Goal: Information Seeking & Learning: Learn about a topic

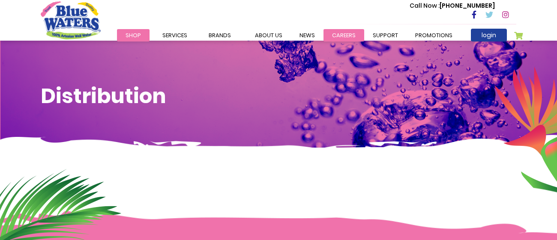
click at [336, 31] on link "careers" at bounding box center [343, 35] width 41 height 12
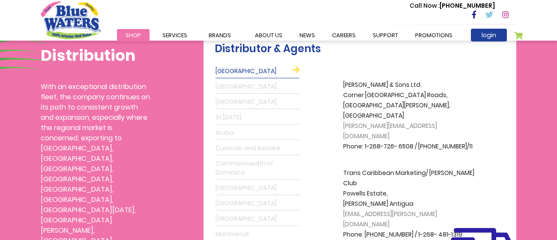
scroll to position [245, 0]
click at [246, 118] on link "St Lucia" at bounding box center [258, 118] width 84 height 14
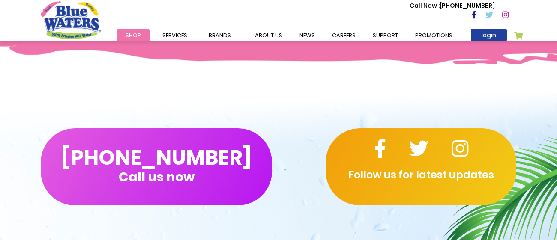
scroll to position [518, 0]
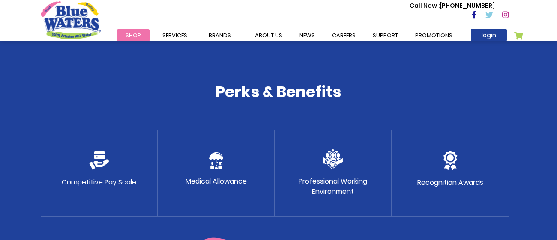
scroll to position [444, 0]
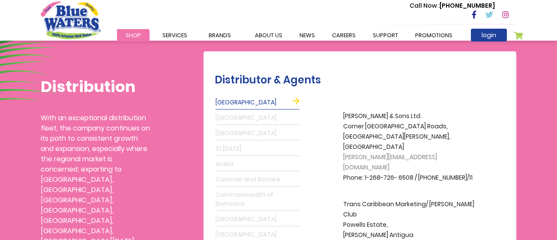
scroll to position [214, 0]
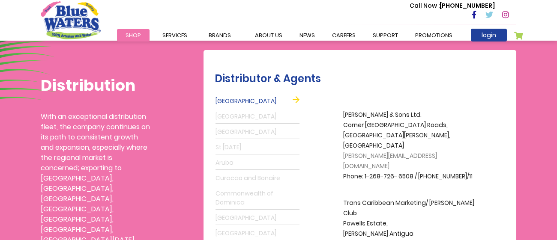
click at [228, 144] on link "St Lucia" at bounding box center [258, 148] width 84 height 14
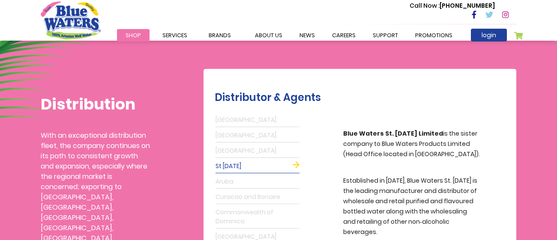
scroll to position [196, 0]
click at [297, 165] on link "St Lucia" at bounding box center [258, 166] width 84 height 14
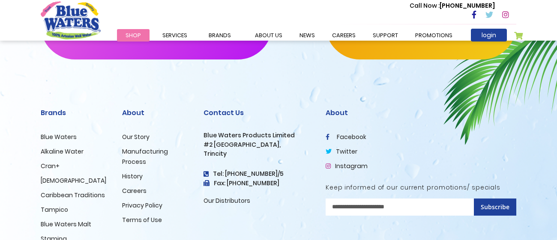
scroll to position [678, 0]
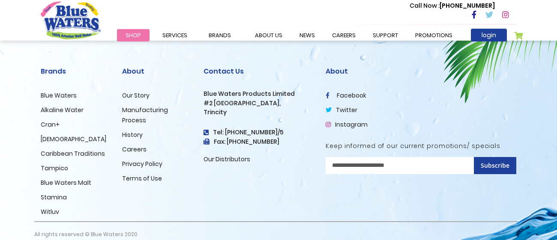
click at [275, 166] on div "Contact Us Blue Waters Products Limited #2 Orange Grove Estate, Trincity Tel: (…" at bounding box center [258, 136] width 122 height 169
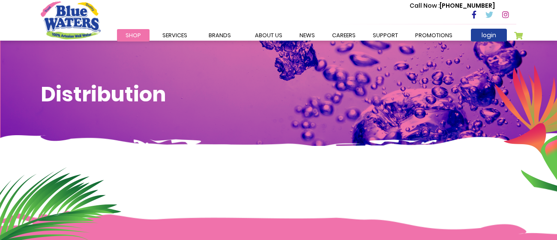
scroll to position [0, 0]
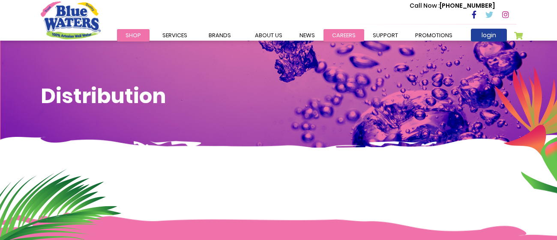
click at [339, 40] on link "careers" at bounding box center [343, 35] width 41 height 12
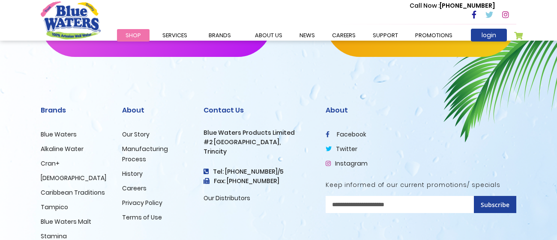
scroll to position [946, 0]
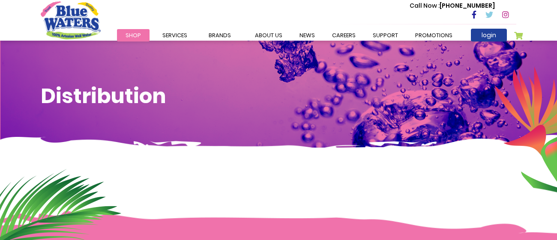
scroll to position [245, 0]
